Goal: Information Seeking & Learning: Learn about a topic

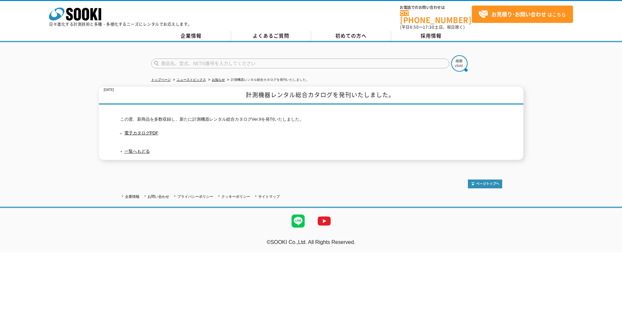
click at [208, 58] on input "text" at bounding box center [300, 63] width 298 height 10
type input "b"
type input "ベンゼン"
click at [451, 55] on button at bounding box center [459, 63] width 16 height 16
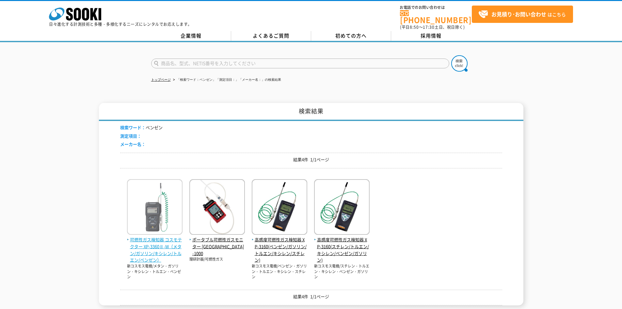
click at [172, 238] on span "可燃性ガス検知器 コスモテクター XP-3360Ⅱ-W（メタン/ガソリン/キシレン/トルエン/ベンゼン）" at bounding box center [155, 249] width 56 height 27
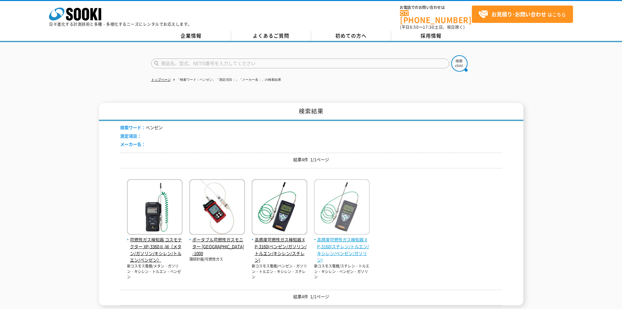
click at [346, 243] on span "高感度可燃性ガス検知器 XP-3160(スチレン/トルエン/キシレン/ベンゼン/ガソリン)" at bounding box center [342, 249] width 56 height 27
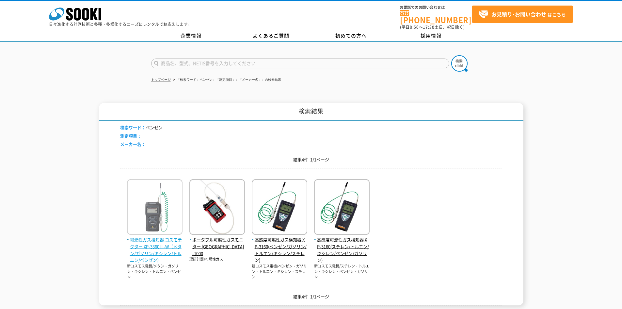
click at [158, 245] on span "可燃性ガス検知器 コスモテクター XP-3360Ⅱ-W（メタン/ガソリン/キシレン/トルエン/ベンゼン）" at bounding box center [155, 249] width 56 height 27
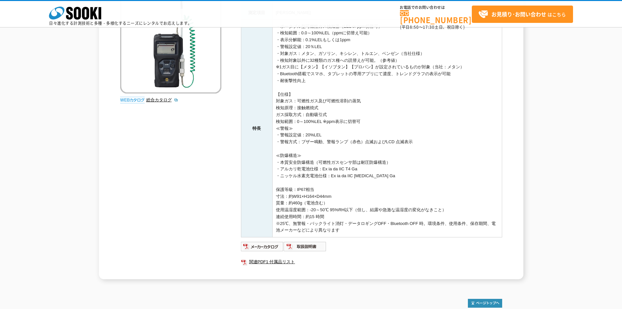
scroll to position [39, 0]
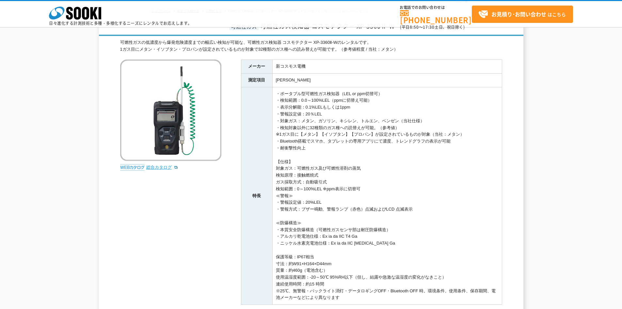
click at [157, 168] on link "総合カタログ" at bounding box center [162, 167] width 32 height 5
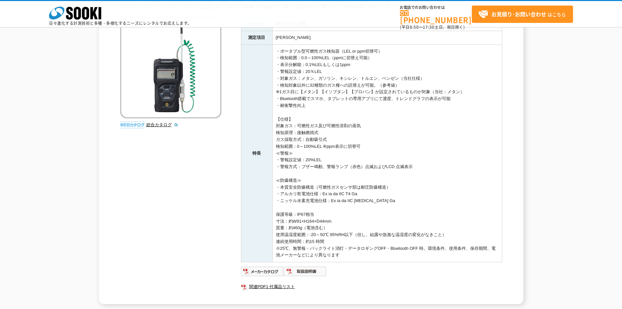
scroll to position [169, 0]
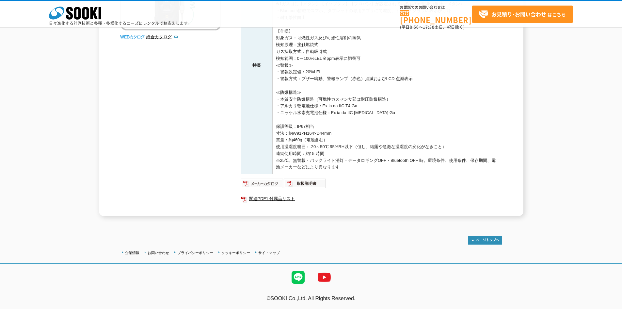
click at [271, 185] on img at bounding box center [262, 183] width 43 height 10
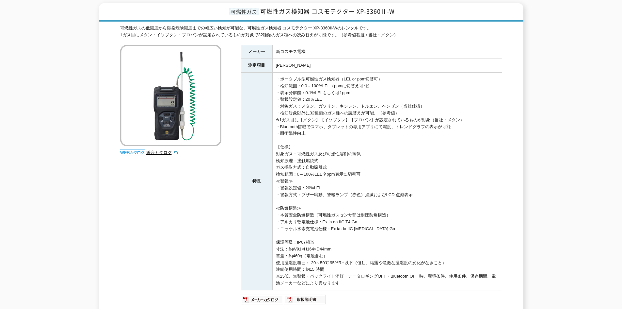
scroll to position [6, 0]
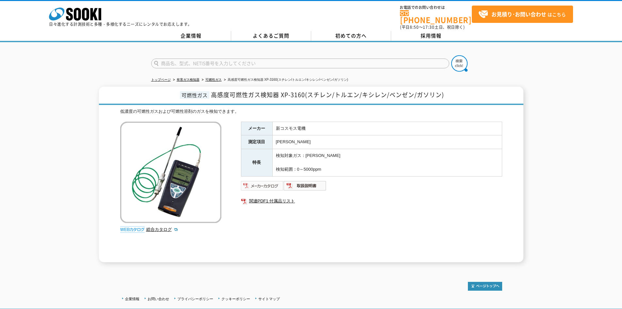
click at [266, 184] on img at bounding box center [262, 185] width 43 height 10
click at [306, 183] on img at bounding box center [305, 185] width 43 height 10
click at [301, 183] on img at bounding box center [305, 185] width 43 height 10
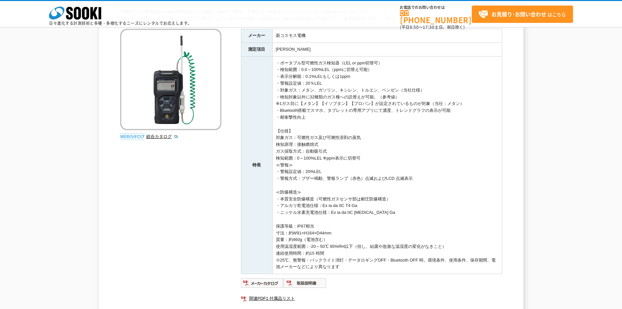
scroll to position [163, 0]
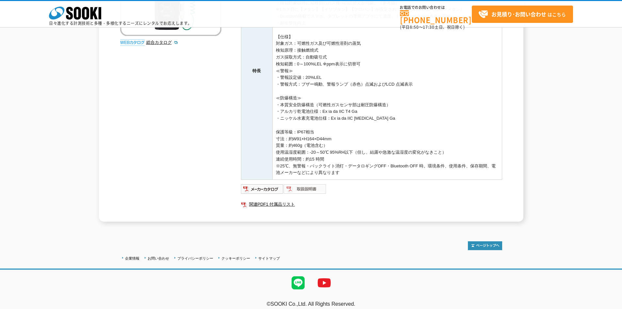
click at [303, 191] on img at bounding box center [305, 189] width 43 height 10
